Goal: Information Seeking & Learning: Compare options

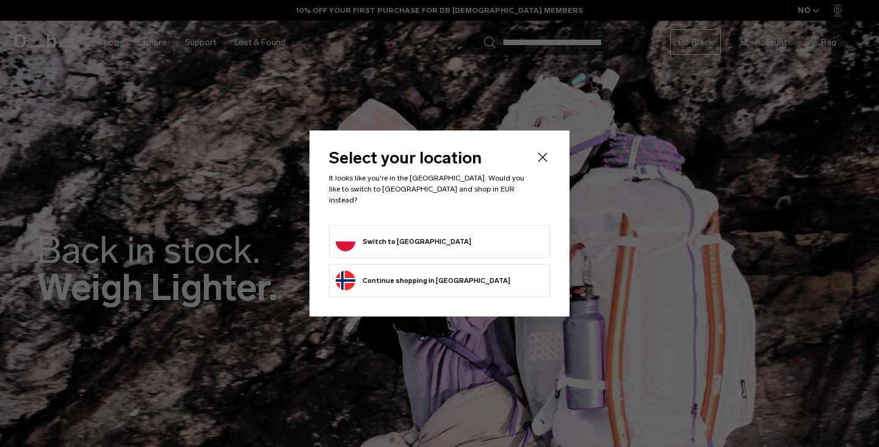
click at [0, 0] on div "Privacy Policy More Information" at bounding box center [0, 0] width 0 height 0
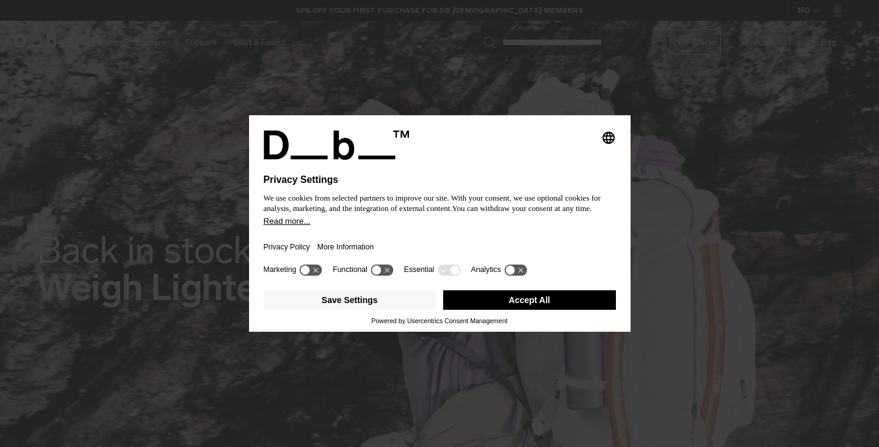
click at [476, 301] on button "Accept All" at bounding box center [529, 301] width 173 height 20
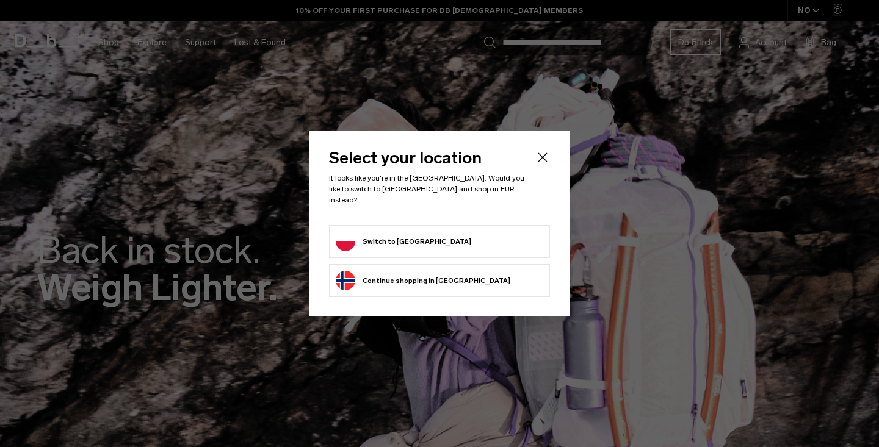
click at [403, 241] on button "Switch to Poland" at bounding box center [403, 242] width 135 height 20
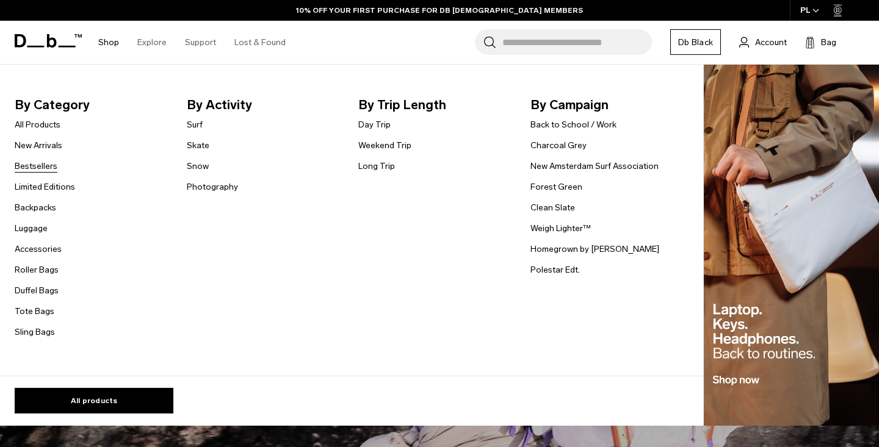
click at [44, 165] on link "Bestsellers" at bounding box center [36, 166] width 43 height 13
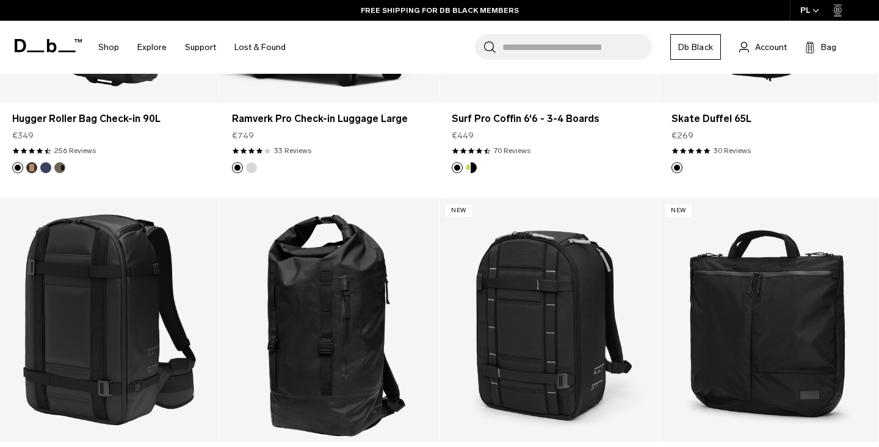
scroll to position [1986, 0]
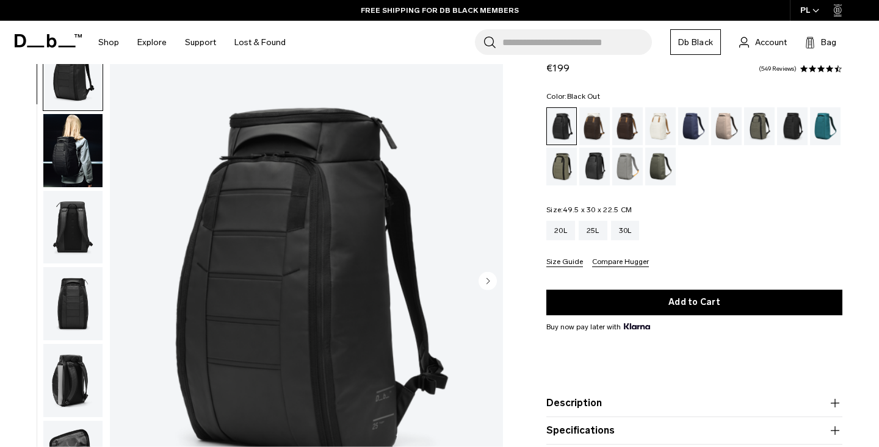
scroll to position [47, 0]
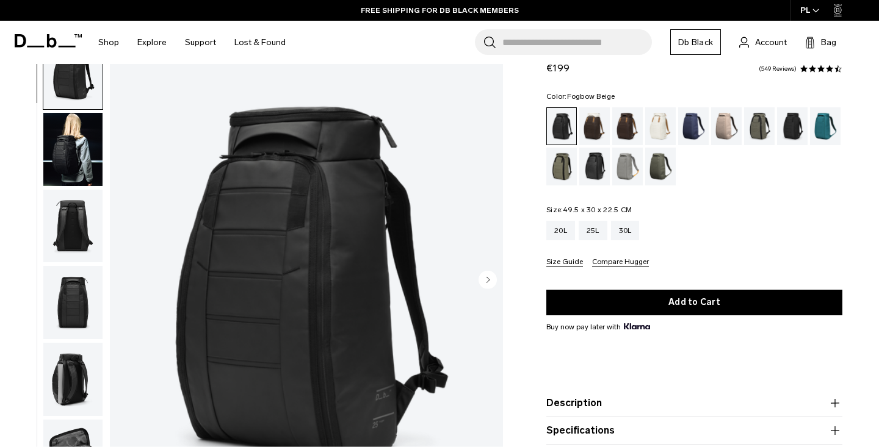
click at [732, 121] on div "Fogbow Beige" at bounding box center [726, 126] width 31 height 38
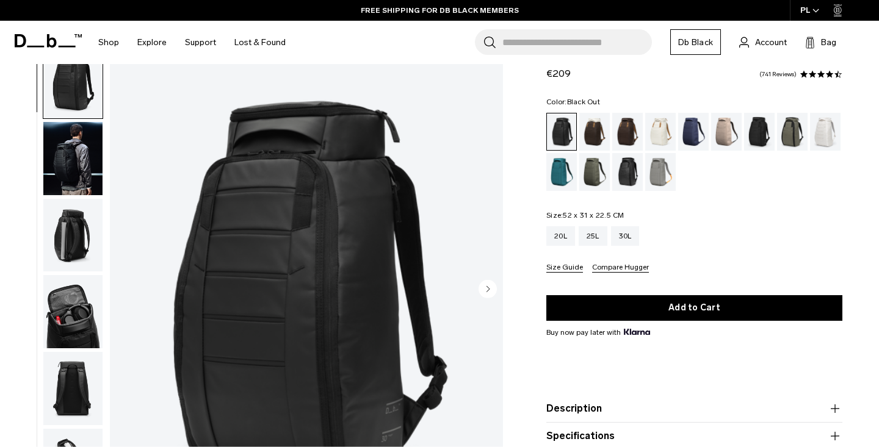
scroll to position [41, 0]
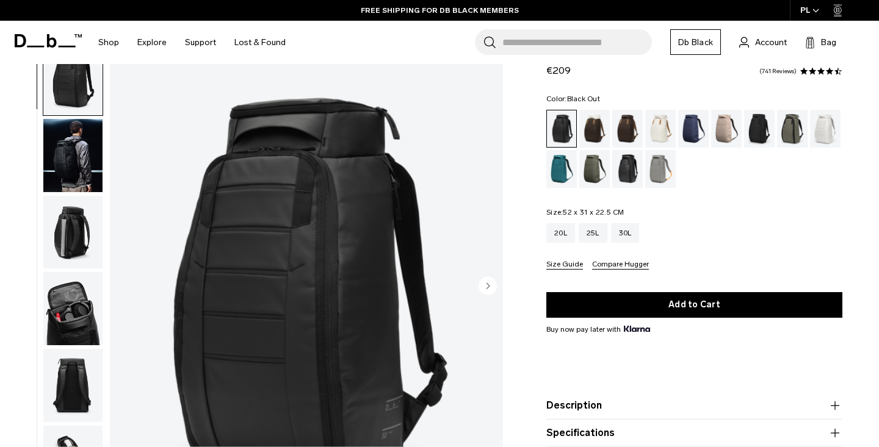
click at [93, 180] on img "button" at bounding box center [72, 155] width 59 height 73
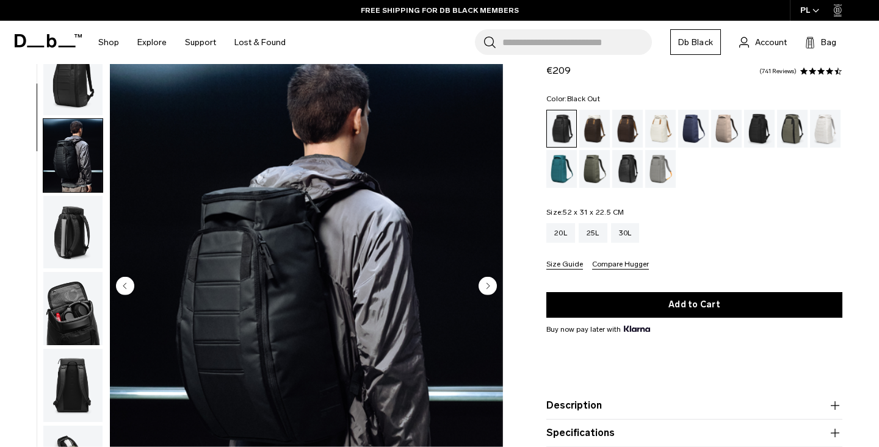
scroll to position [78, 0]
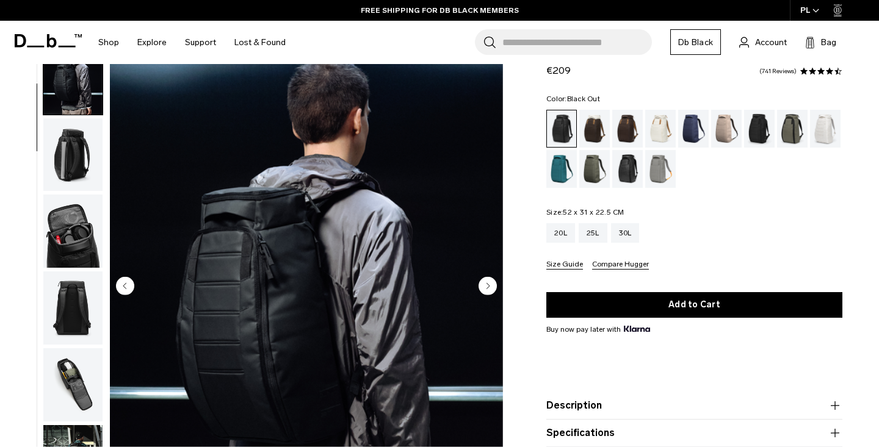
click at [82, 212] on img "button" at bounding box center [72, 231] width 59 height 73
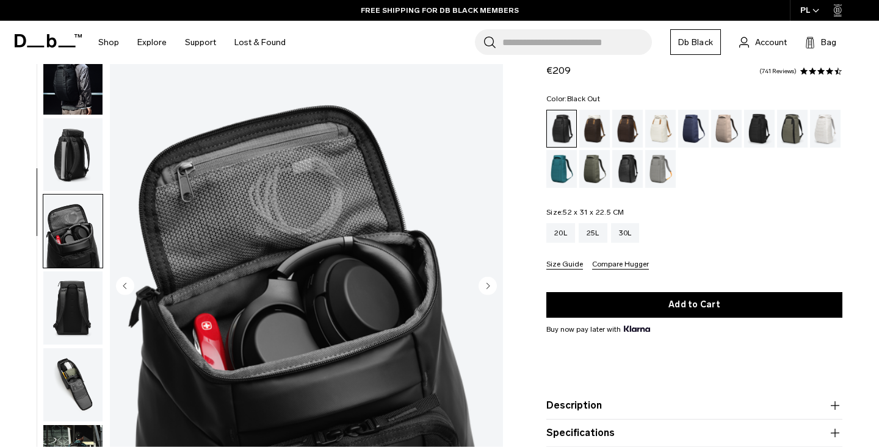
scroll to position [233, 0]
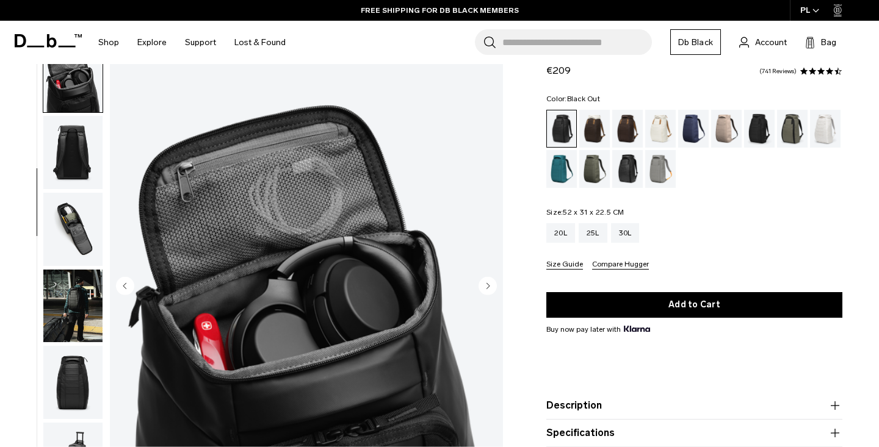
click at [71, 234] on img "button" at bounding box center [72, 229] width 59 height 73
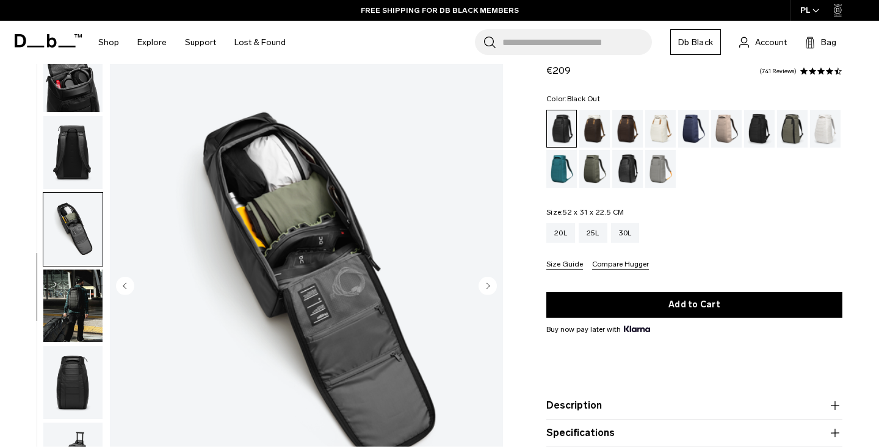
scroll to position [361, 0]
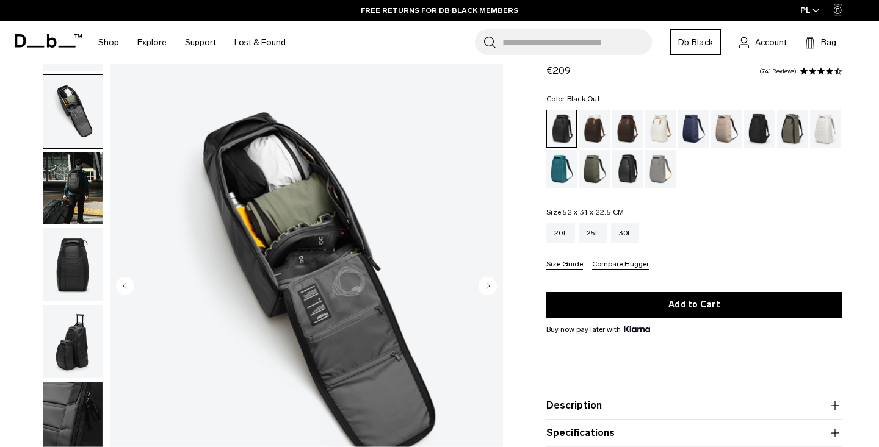
click at [85, 192] on img "button" at bounding box center [72, 188] width 59 height 73
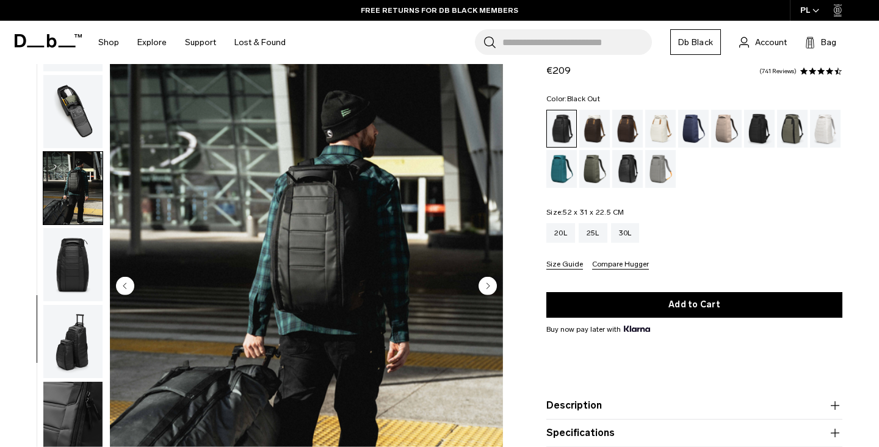
click at [81, 261] on img "button" at bounding box center [72, 264] width 59 height 73
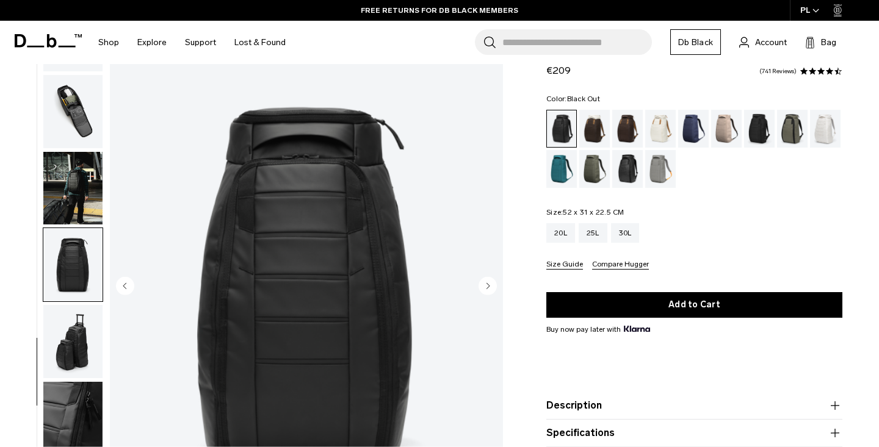
click at [76, 311] on img "button" at bounding box center [72, 341] width 59 height 73
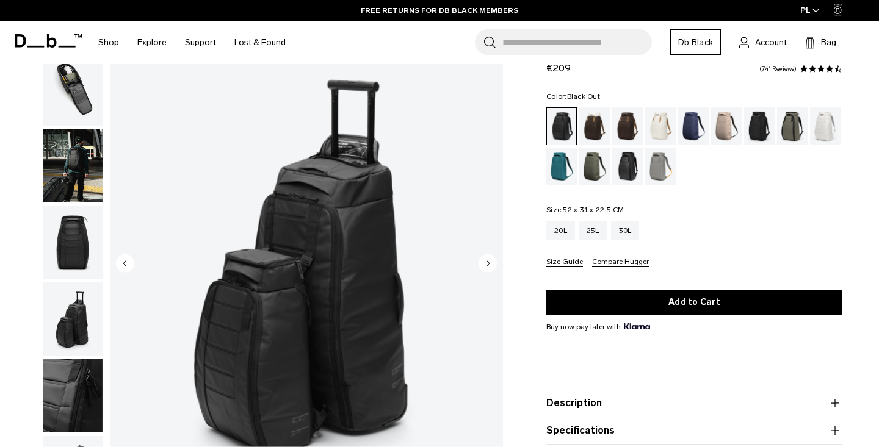
scroll to position [74, 0]
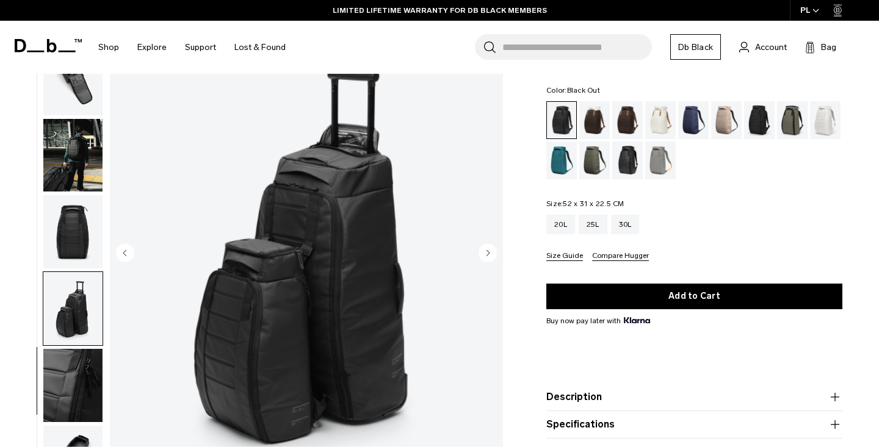
click at [79, 363] on img "button" at bounding box center [72, 385] width 59 height 73
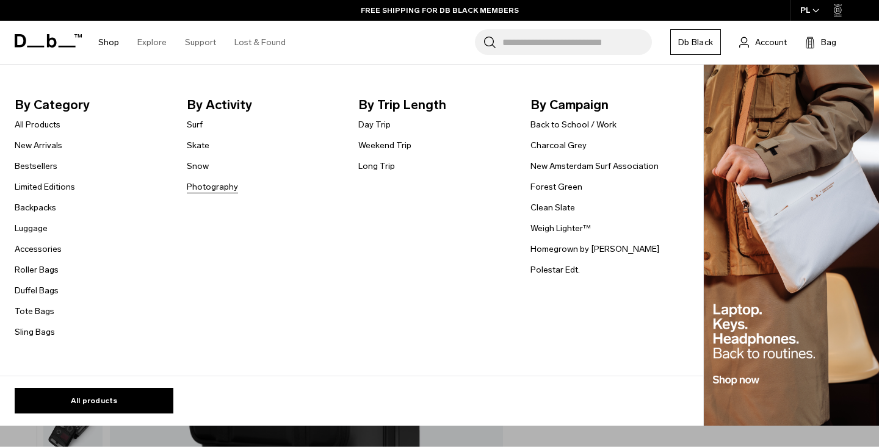
click at [223, 190] on link "Photography" at bounding box center [212, 187] width 51 height 13
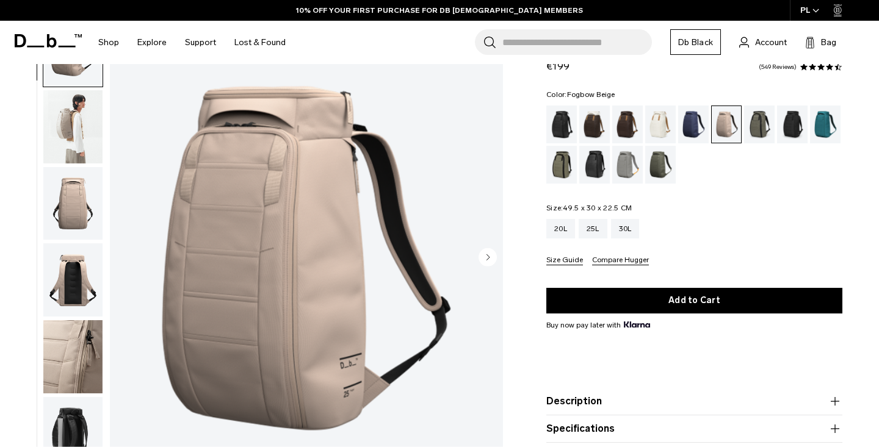
scroll to position [70, 0]
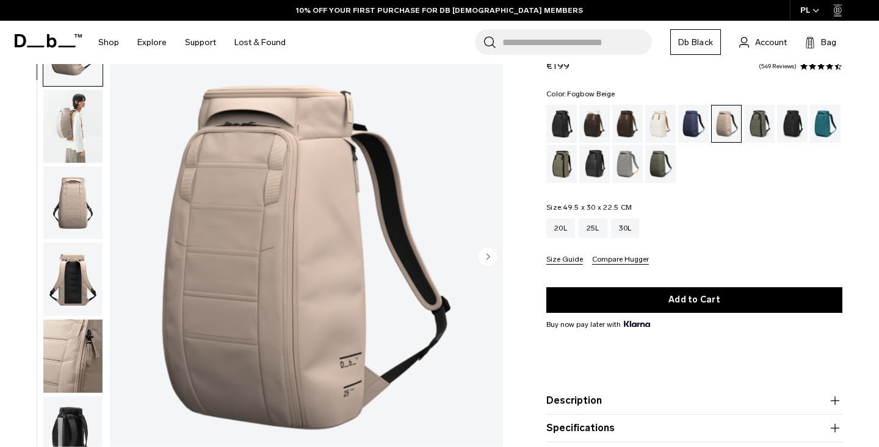
click at [62, 125] on img "button" at bounding box center [72, 126] width 59 height 73
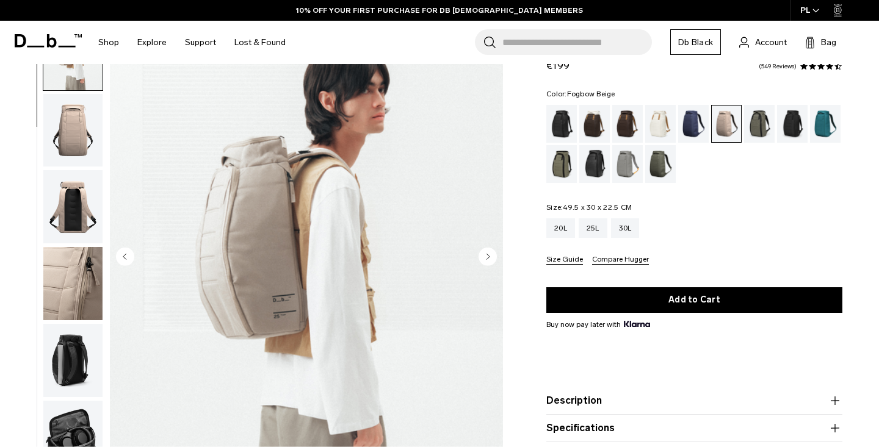
scroll to position [78, 0]
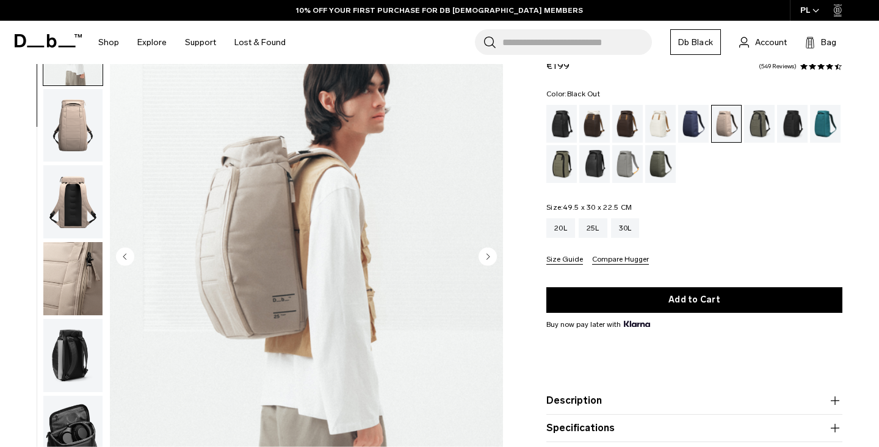
click at [566, 121] on div "Black Out" at bounding box center [561, 124] width 31 height 38
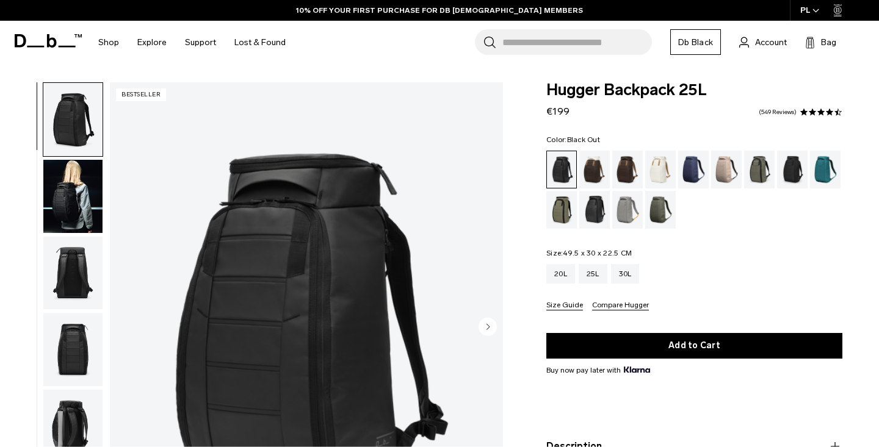
click at [85, 196] on img "button" at bounding box center [72, 196] width 59 height 73
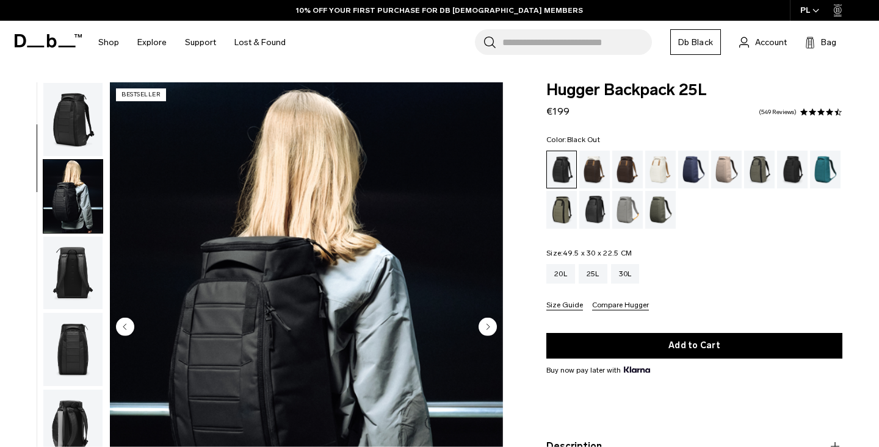
scroll to position [78, 0]
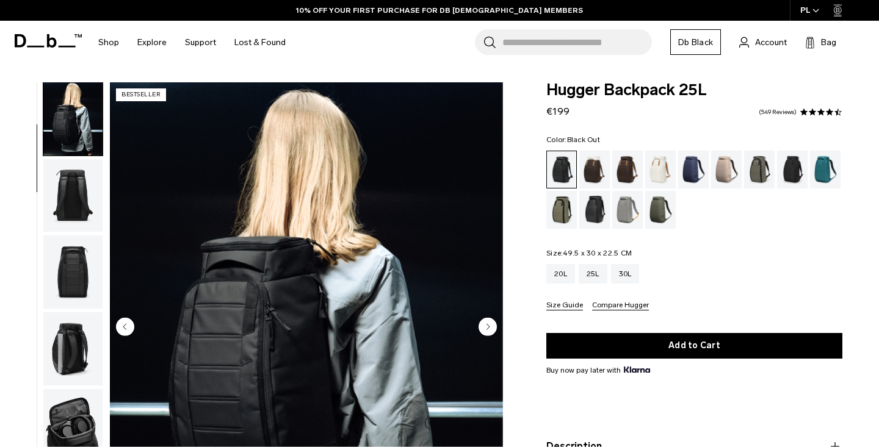
click at [83, 207] on img "button" at bounding box center [72, 195] width 59 height 73
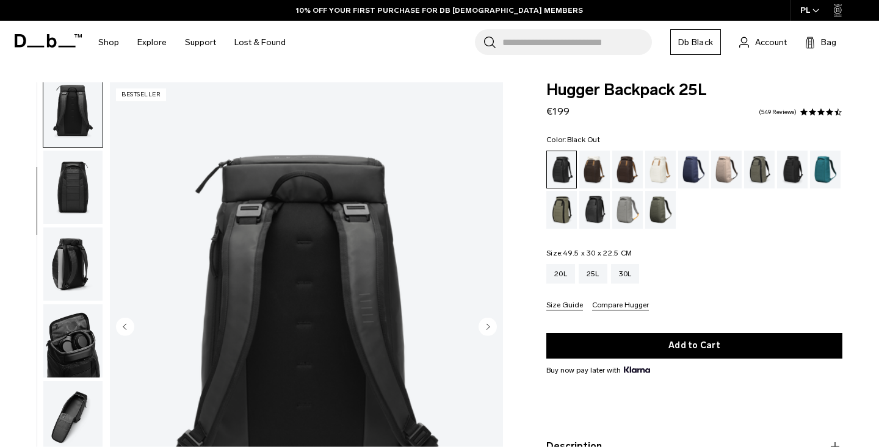
click at [85, 335] on img "button" at bounding box center [72, 341] width 59 height 73
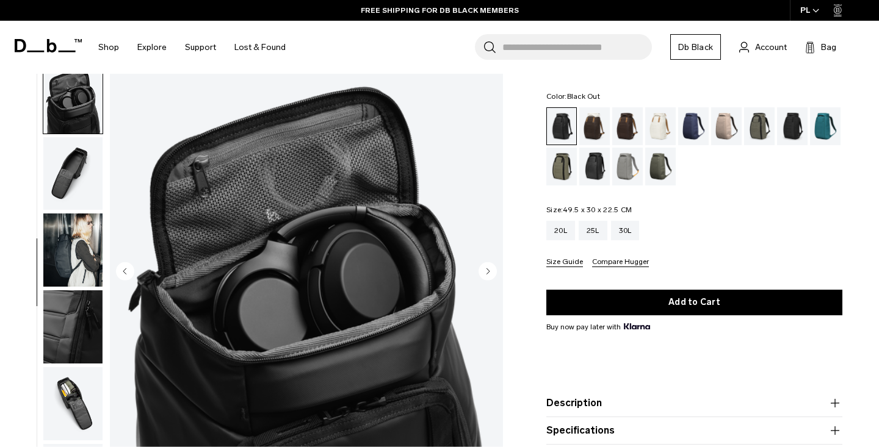
scroll to position [62, 0]
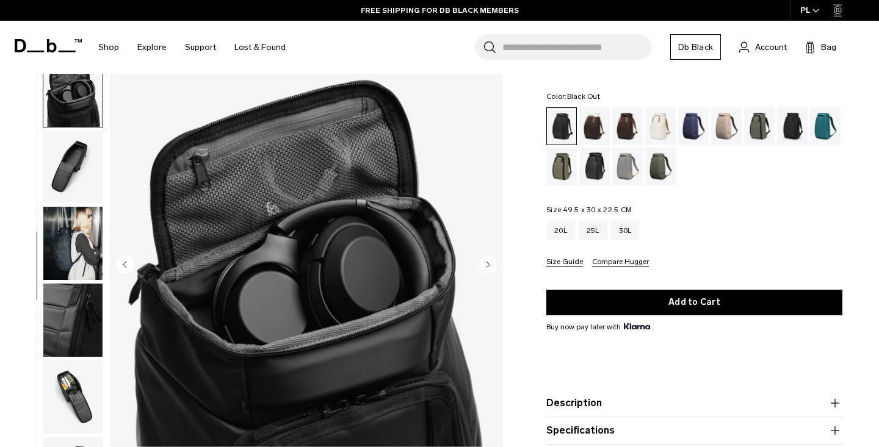
click at [84, 314] on img "button" at bounding box center [72, 320] width 59 height 73
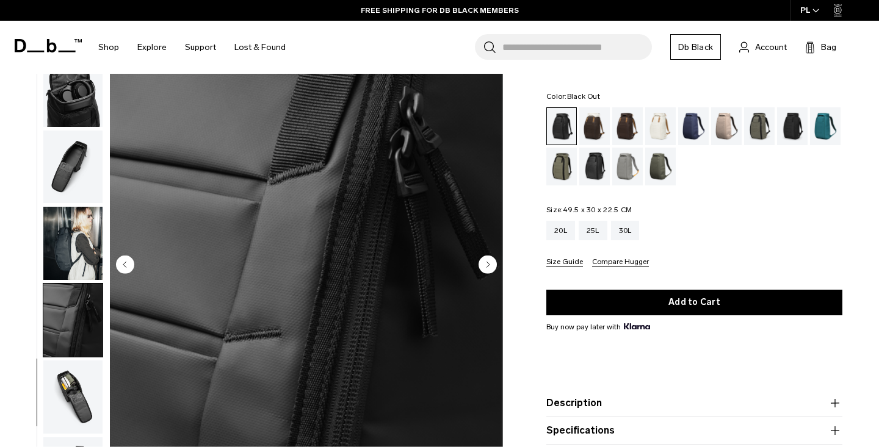
click at [84, 395] on img "button" at bounding box center [72, 397] width 59 height 73
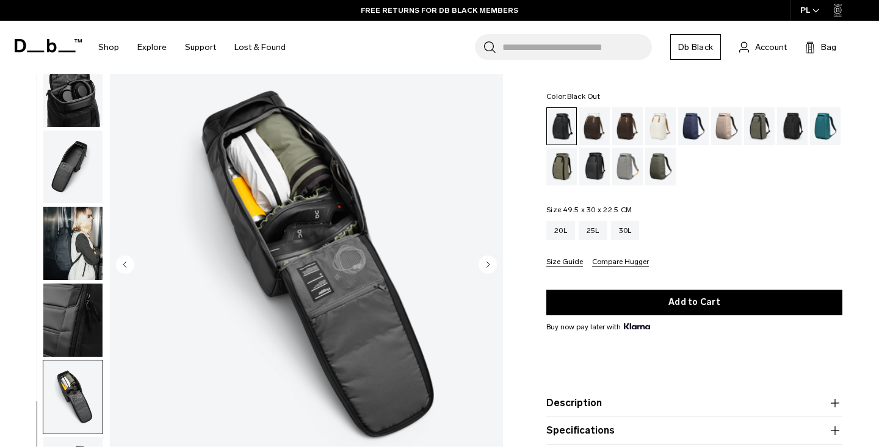
click at [87, 340] on img "button" at bounding box center [72, 320] width 59 height 73
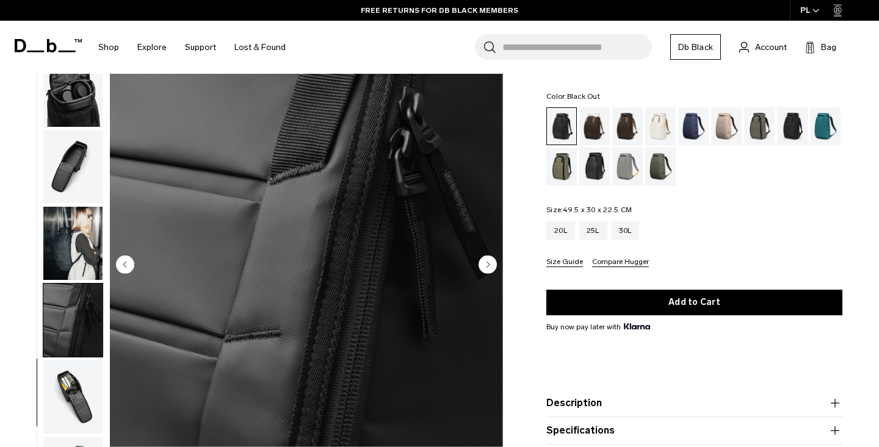
click at [83, 261] on img "button" at bounding box center [72, 243] width 59 height 73
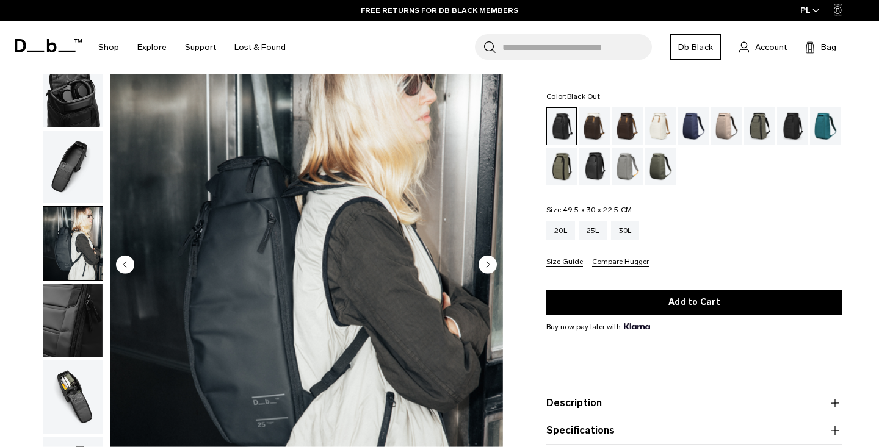
click at [81, 173] on img "button" at bounding box center [72, 167] width 59 height 73
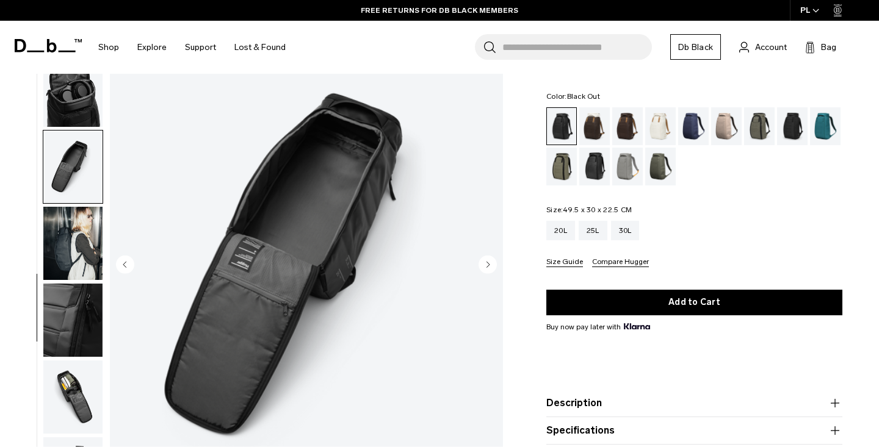
click at [75, 100] on img "button" at bounding box center [72, 90] width 59 height 73
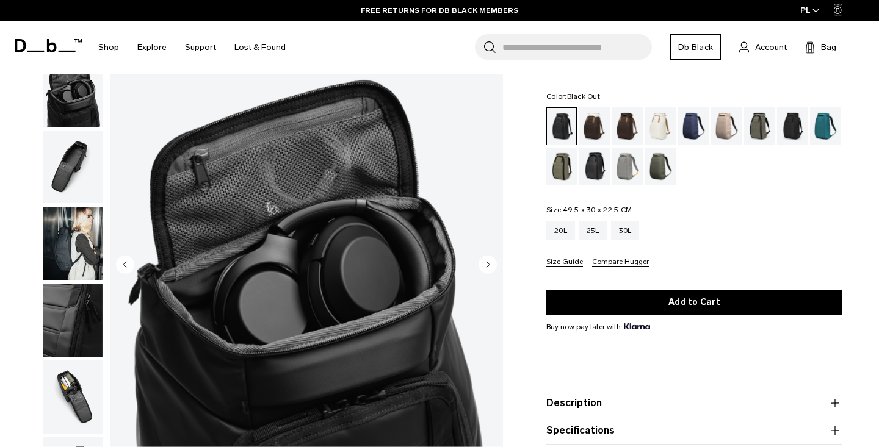
click at [68, 208] on img "button" at bounding box center [72, 243] width 59 height 73
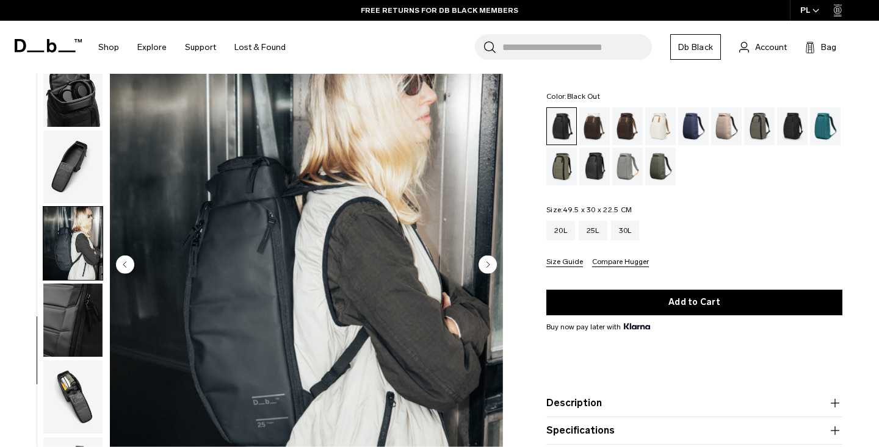
click at [74, 156] on img "button" at bounding box center [72, 167] width 59 height 73
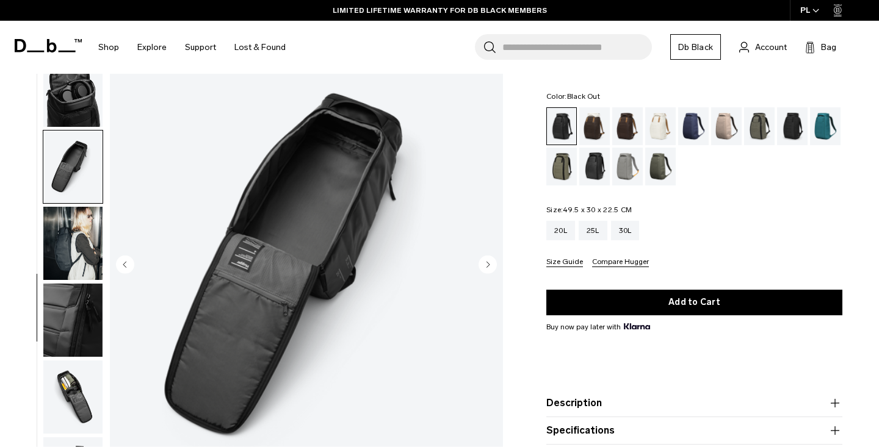
click at [81, 286] on img "button" at bounding box center [72, 320] width 59 height 73
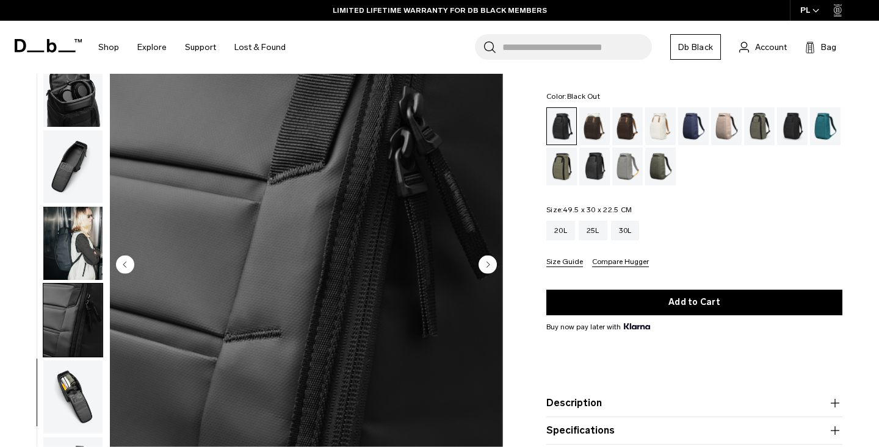
click at [84, 379] on img "button" at bounding box center [72, 397] width 59 height 73
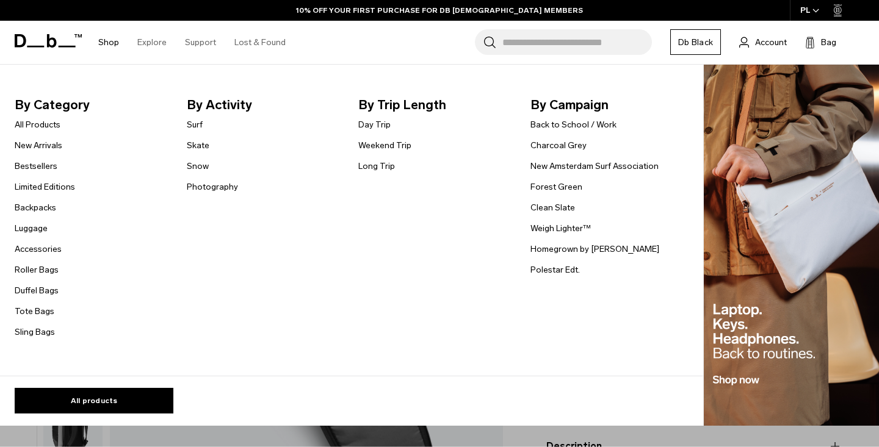
scroll to position [15, 0]
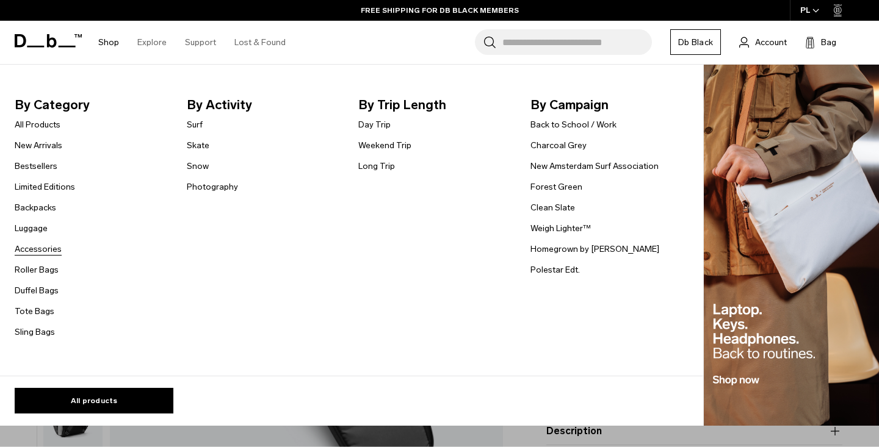
click at [53, 245] on link "Accessories" at bounding box center [38, 249] width 47 height 13
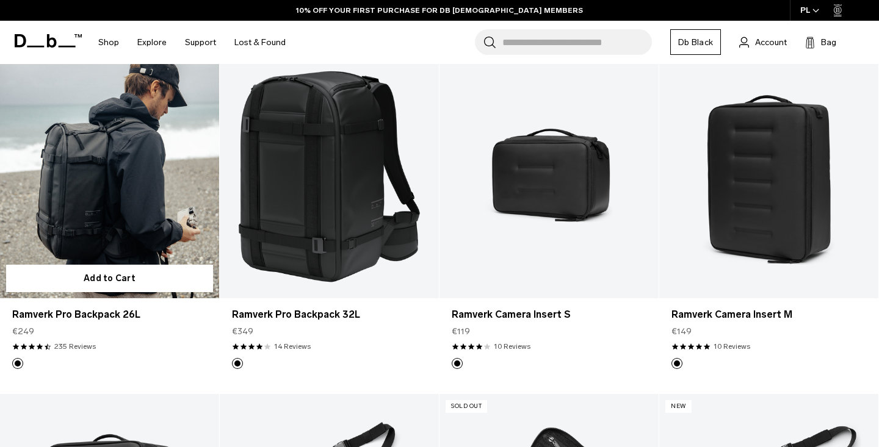
click at [115, 197] on link "Ramverk Pro Backpack 26L" at bounding box center [109, 177] width 219 height 244
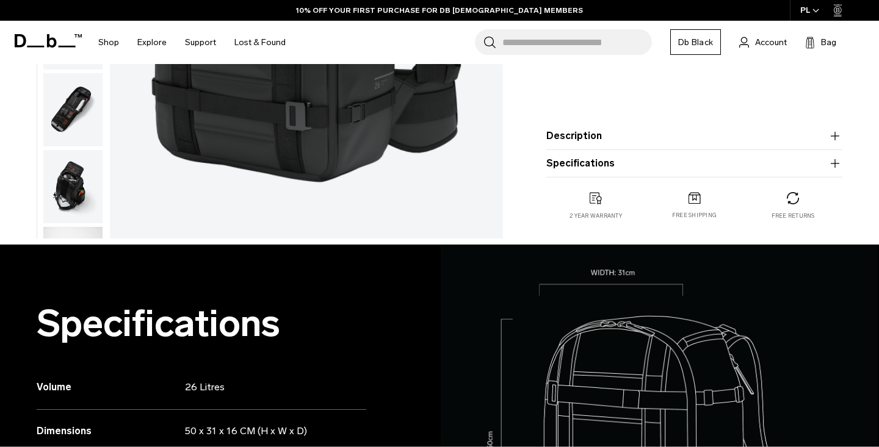
scroll to position [370, 0]
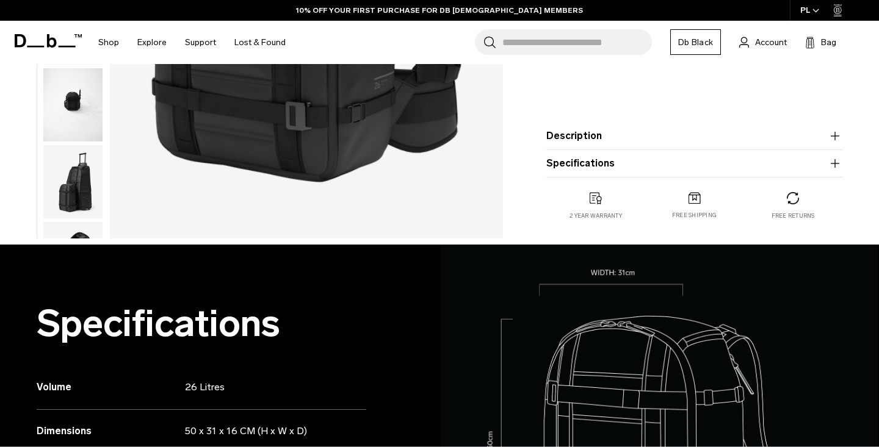
click at [81, 115] on img "button" at bounding box center [72, 104] width 59 height 73
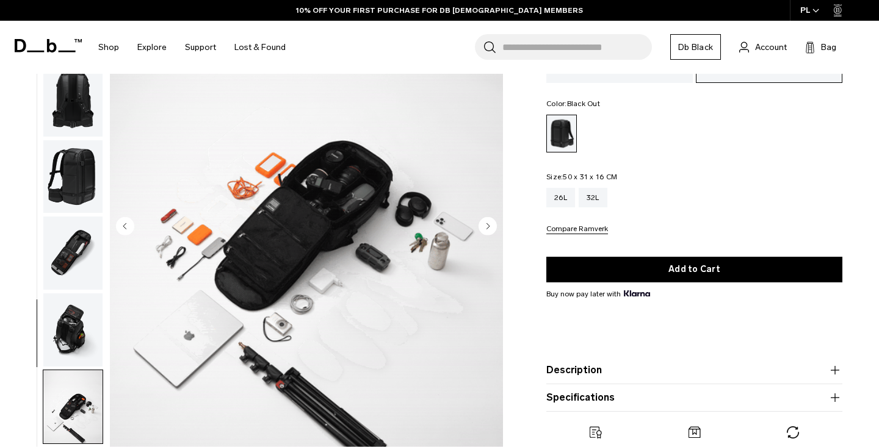
scroll to position [96, 0]
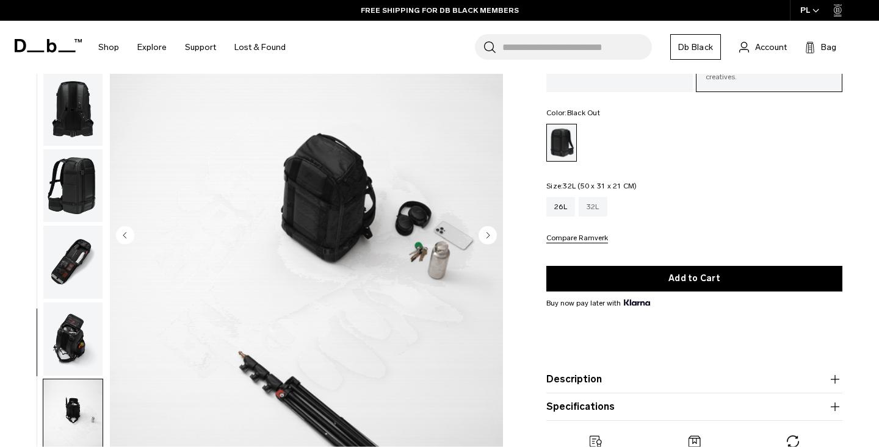
click at [588, 206] on div "32L" at bounding box center [593, 207] width 29 height 20
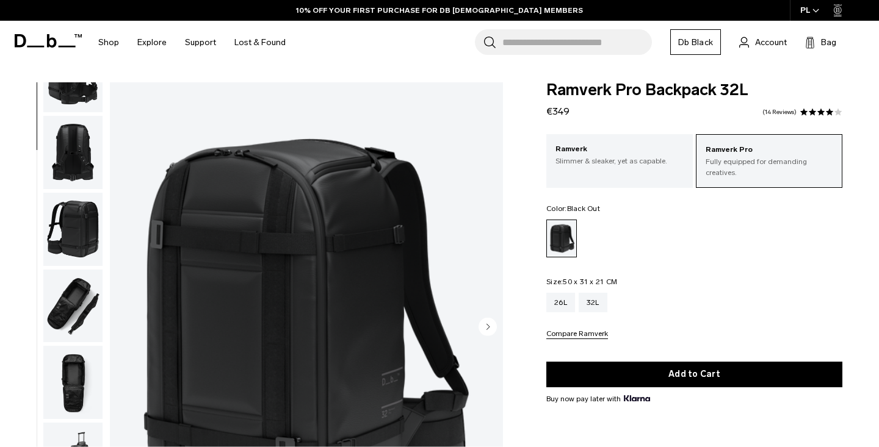
scroll to position [283, 0]
click at [82, 303] on img "button" at bounding box center [72, 306] width 59 height 73
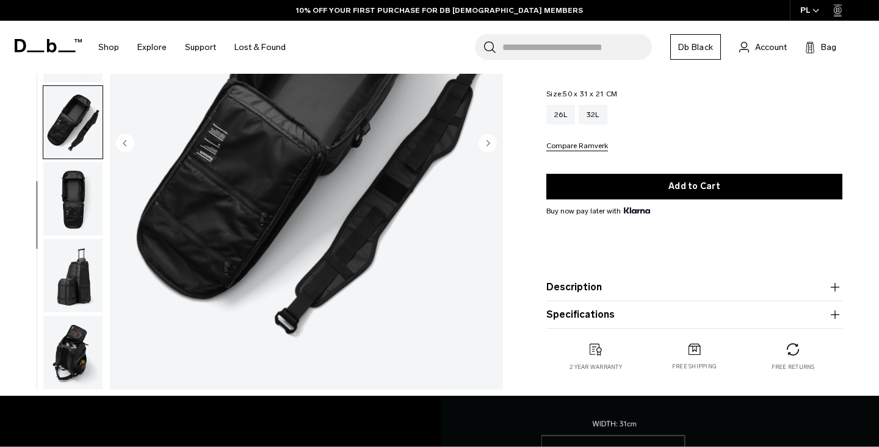
scroll to position [210, 0]
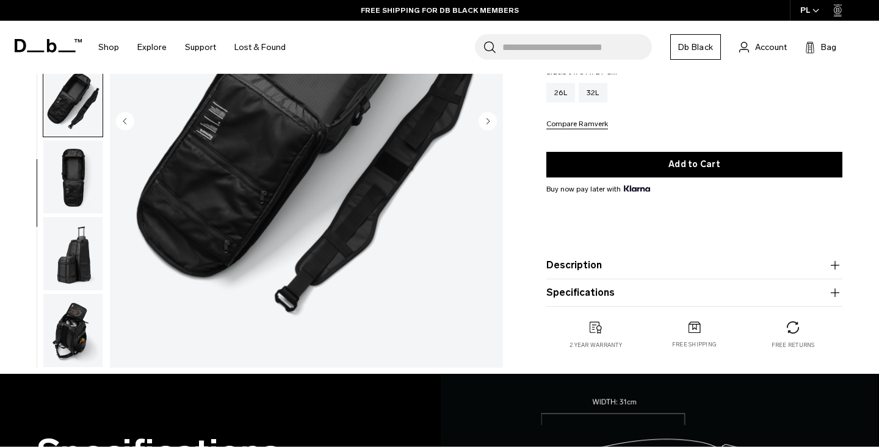
click at [77, 277] on img "button" at bounding box center [72, 253] width 59 height 73
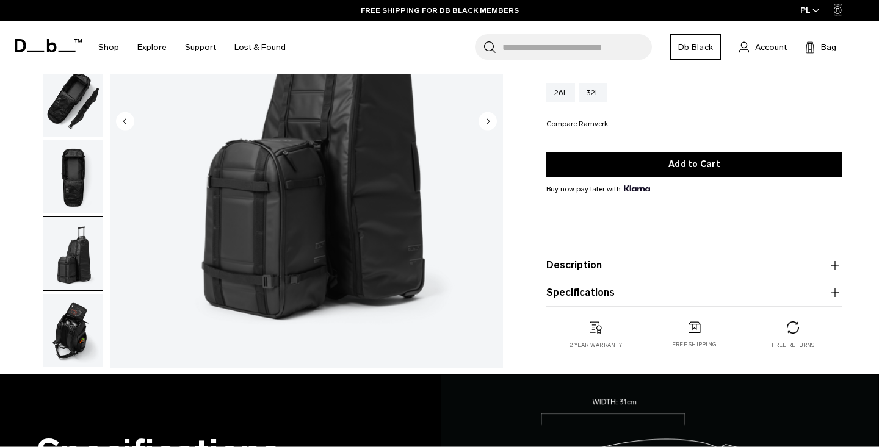
click at [81, 334] on img "button" at bounding box center [72, 330] width 59 height 73
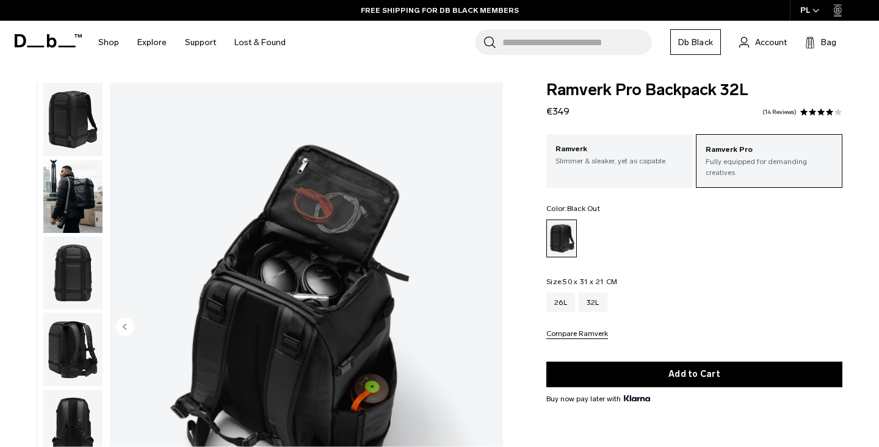
scroll to position [0, 0]
click at [593, 163] on p "Slimmer & sleaker, yet as capable." at bounding box center [619, 161] width 128 height 11
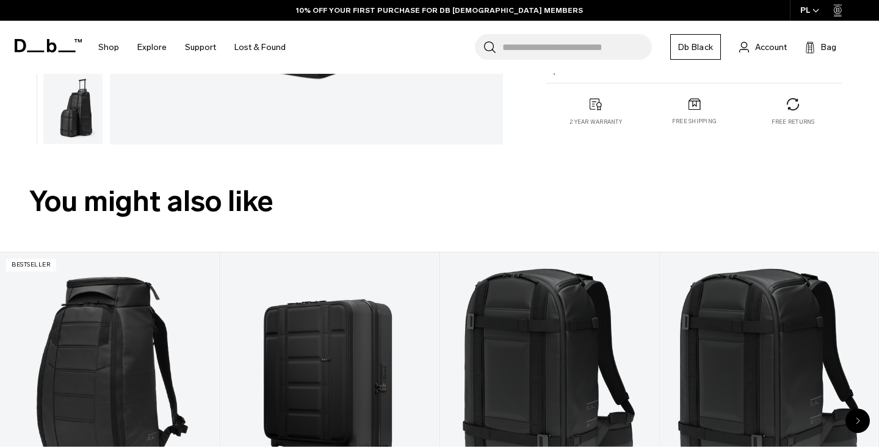
scroll to position [139, 0]
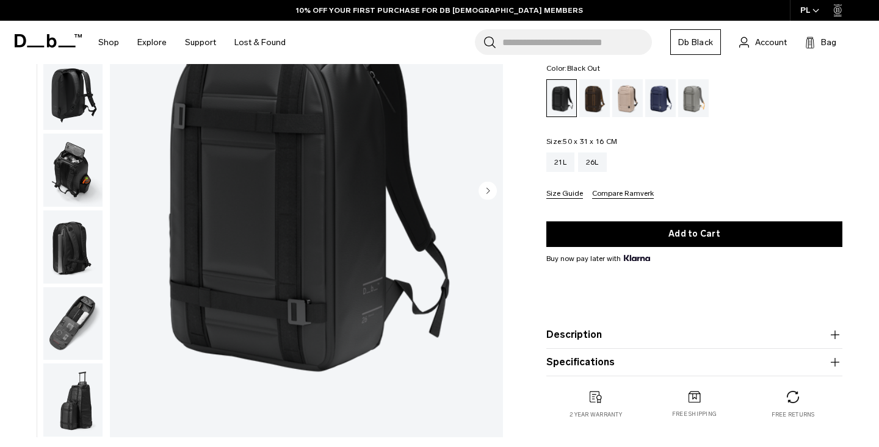
click at [81, 306] on img "button" at bounding box center [72, 323] width 59 height 73
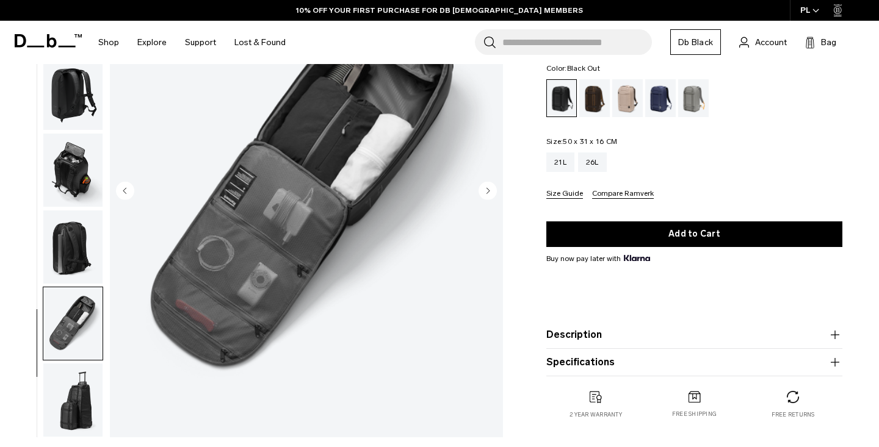
click at [320, 142] on img "7 / 8" at bounding box center [306, 191] width 393 height 491
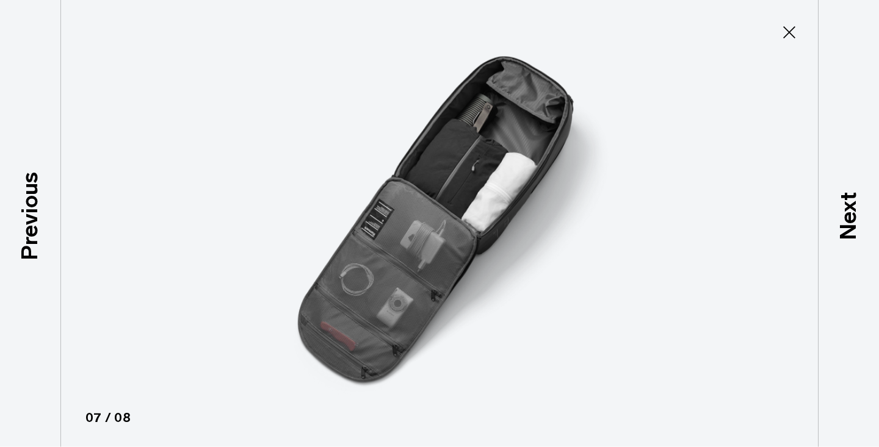
click at [455, 186] on img at bounding box center [439, 223] width 549 height 447
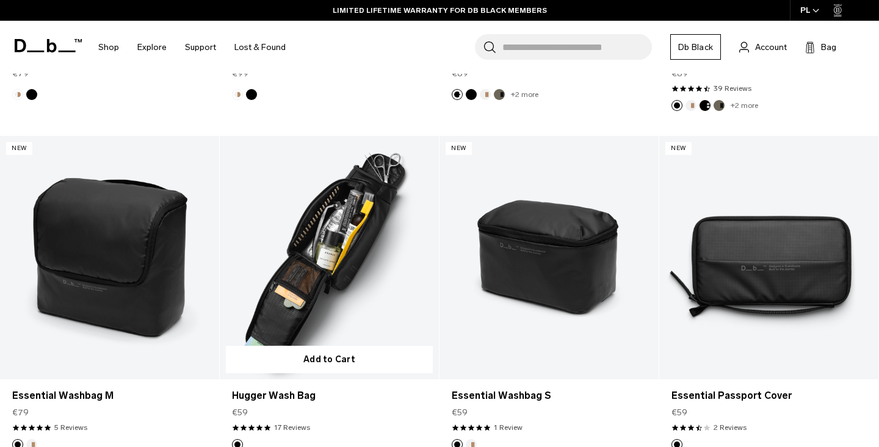
scroll to position [1521, 0]
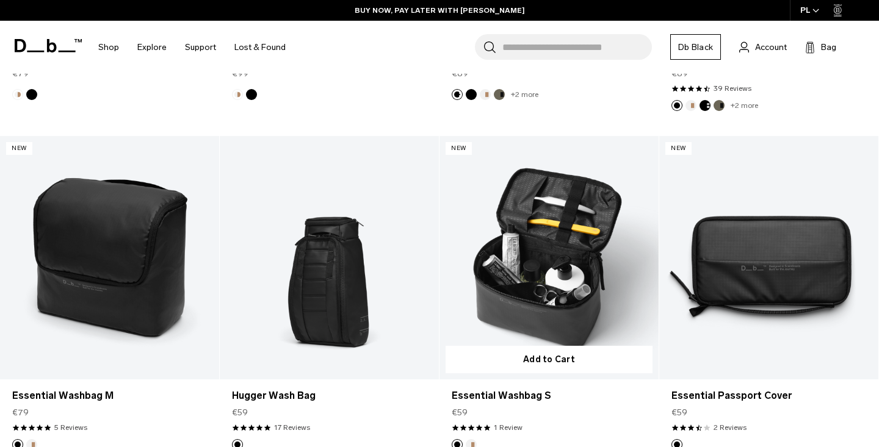
click at [610, 224] on link "Essential Washbag S" at bounding box center [548, 258] width 219 height 244
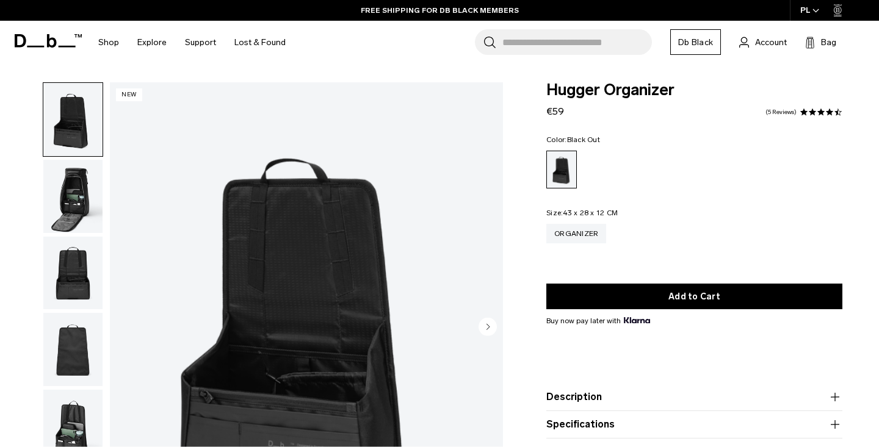
click at [88, 203] on img "button" at bounding box center [72, 196] width 59 height 73
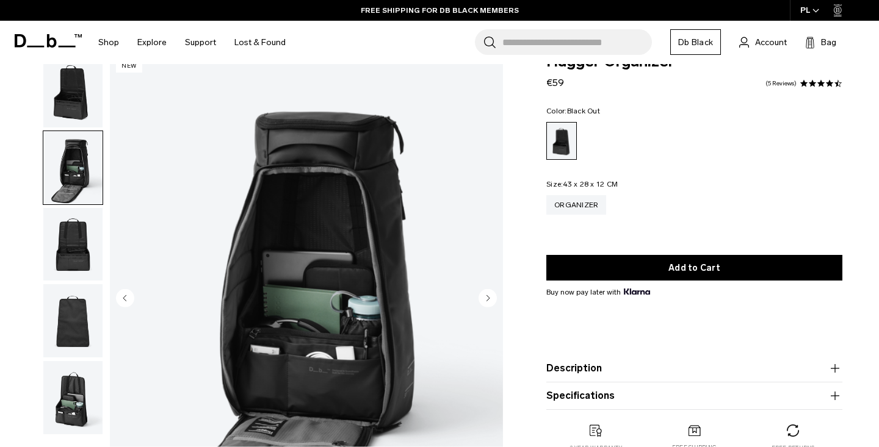
scroll to position [31, 0]
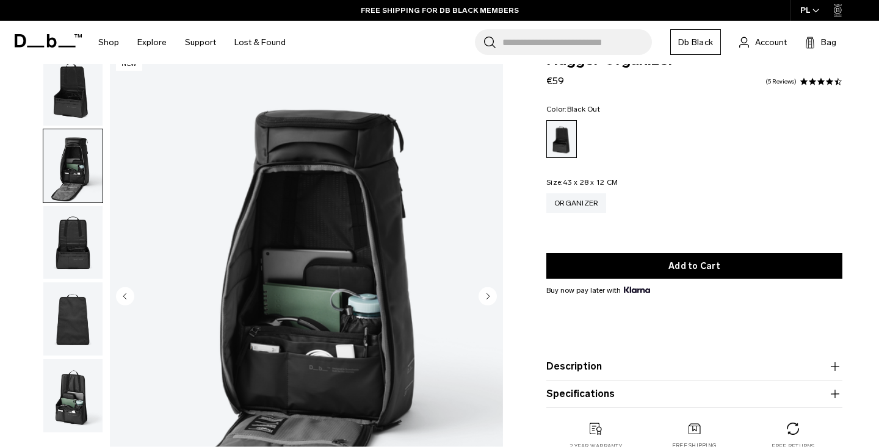
click at [68, 216] on img "button" at bounding box center [72, 242] width 59 height 73
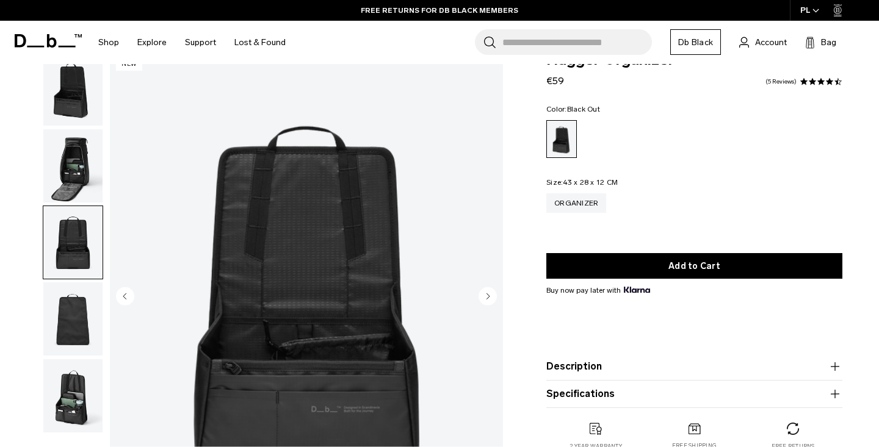
click at [74, 410] on img "button" at bounding box center [72, 395] width 59 height 73
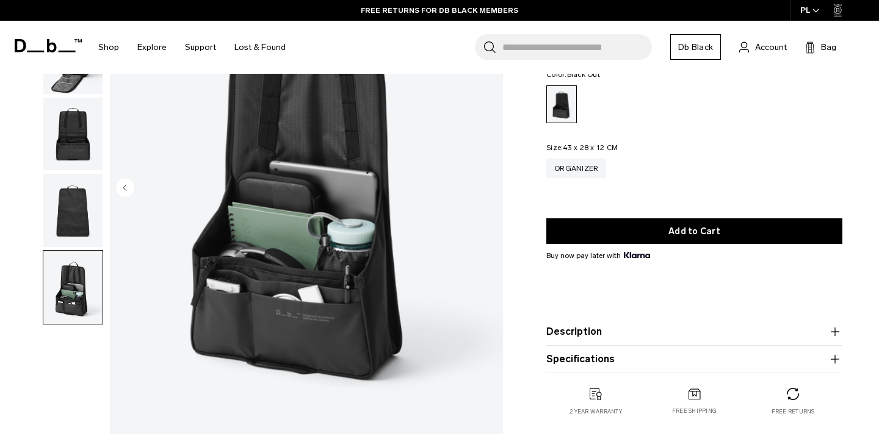
scroll to position [135, 0]
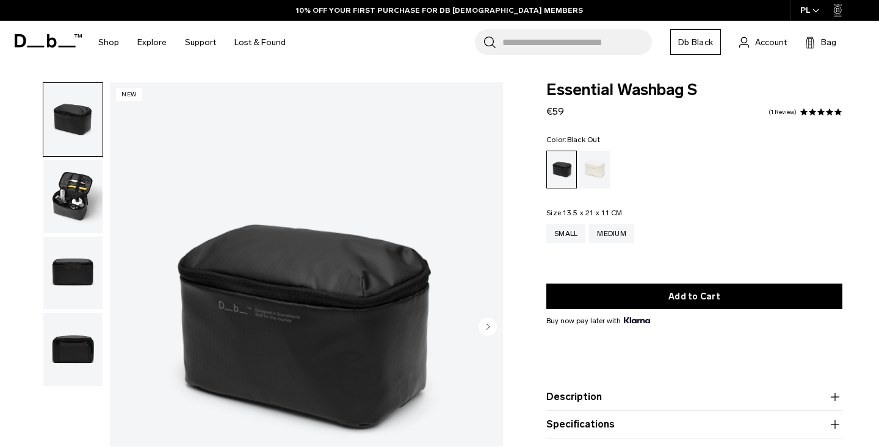
click at [253, 297] on img "1 / 4" at bounding box center [306, 327] width 393 height 491
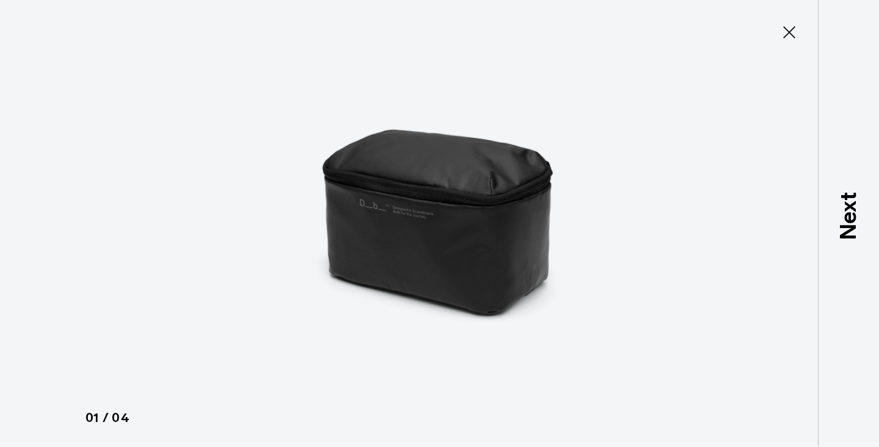
type button "Close"
click at [792, 35] on icon at bounding box center [789, 32] width 12 height 12
